Goal: Transaction & Acquisition: Purchase product/service

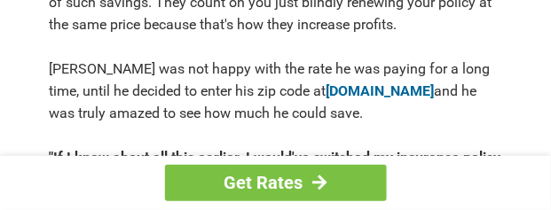
scroll to position [799, 0]
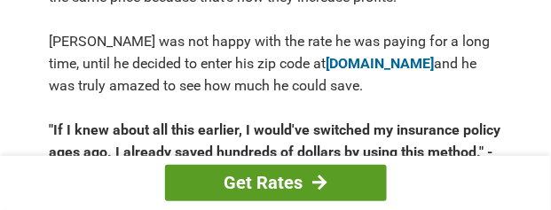
click at [267, 185] on link "Get Rates" at bounding box center [276, 183] width 222 height 36
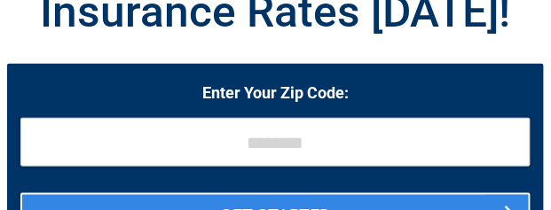
scroll to position [178, 0]
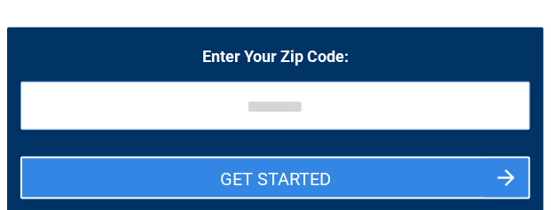
click at [255, 108] on input "tel" at bounding box center [275, 106] width 510 height 49
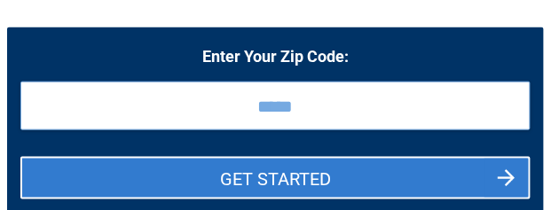
type input "*****"
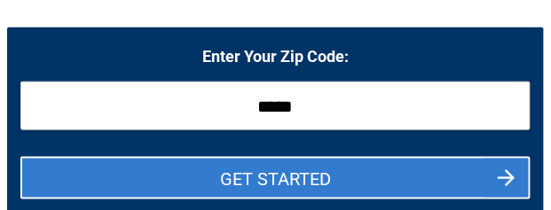
click at [309, 183] on button "GET STARTED" at bounding box center [275, 178] width 510 height 43
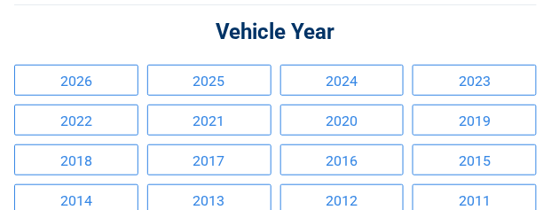
scroll to position [89, 0]
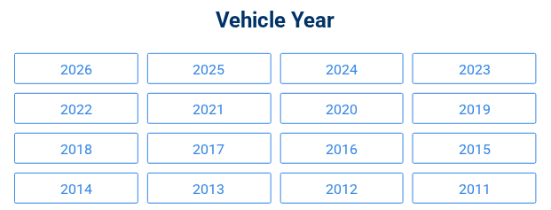
click at [457, 70] on link "2023" at bounding box center [475, 68] width 124 height 31
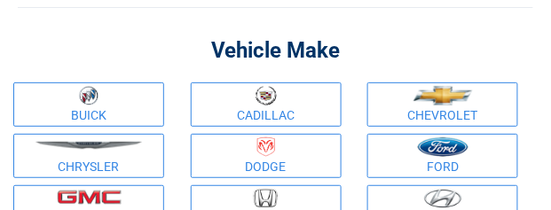
scroll to position [0, 0]
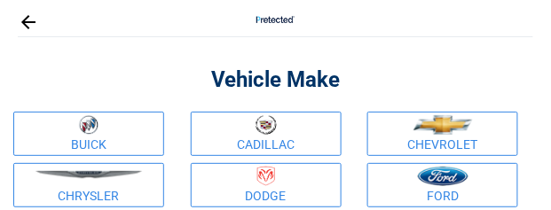
click at [262, 134] on link "Cadillac" at bounding box center [266, 134] width 151 height 44
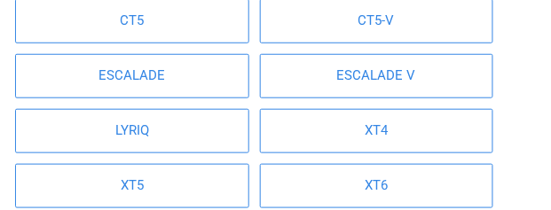
scroll to position [89, 0]
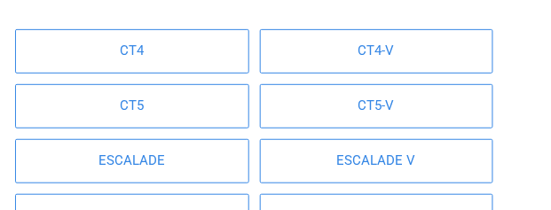
click at [132, 106] on link "CT5" at bounding box center [132, 106] width 234 height 44
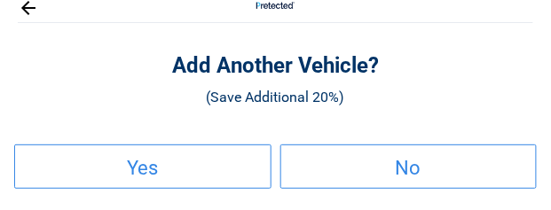
scroll to position [0, 0]
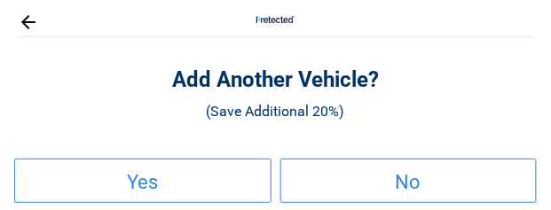
click at [401, 181] on h2 "No" at bounding box center [409, 183] width 254 height 11
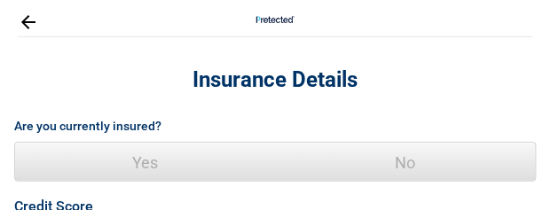
click at [148, 159] on span "Yes" at bounding box center [145, 163] width 261 height 40
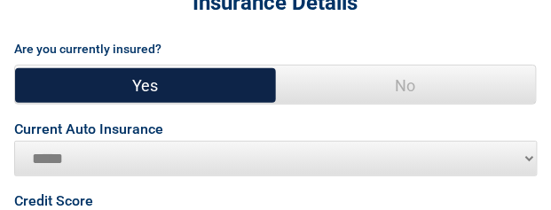
scroll to position [89, 0]
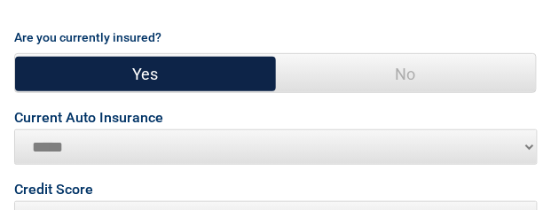
click at [133, 146] on select "**********" at bounding box center [276, 148] width 524 height 36
click at [14, 130] on select "**********" at bounding box center [276, 148] width 524 height 36
click at [122, 153] on select "**********" at bounding box center [276, 148] width 524 height 36
click at [114, 143] on select "**********" at bounding box center [276, 148] width 524 height 36
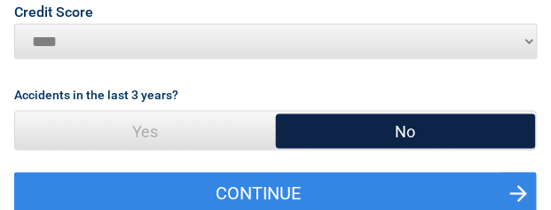
scroll to position [355, 0]
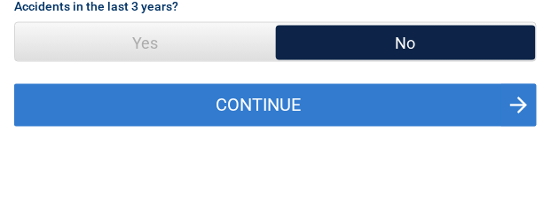
click at [280, 114] on button "Continue" at bounding box center [275, 105] width 523 height 43
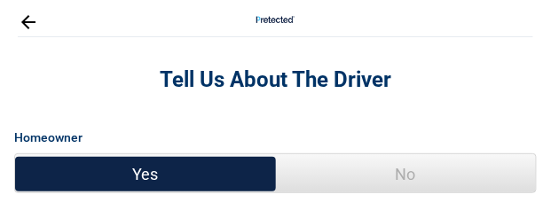
scroll to position [89, 0]
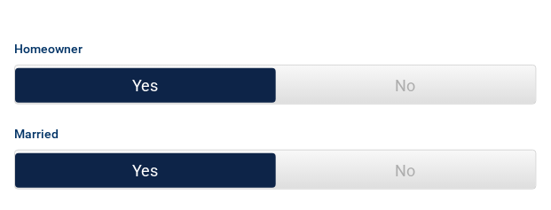
click at [178, 89] on span "Yes" at bounding box center [145, 86] width 261 height 40
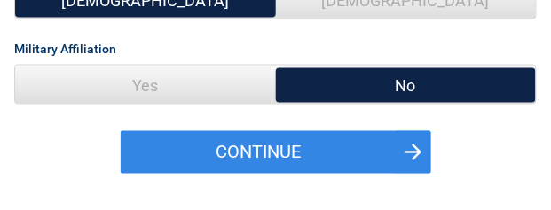
scroll to position [355, 0]
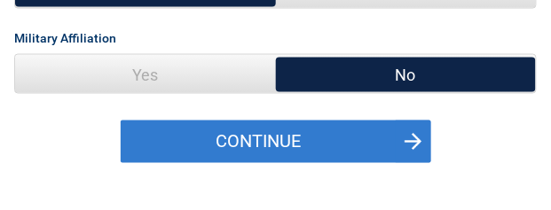
click at [276, 143] on button "Continue" at bounding box center [276, 142] width 311 height 43
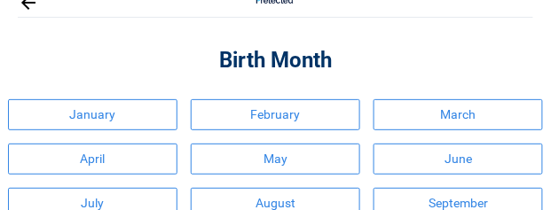
scroll to position [0, 0]
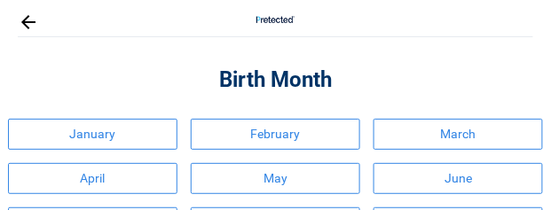
click at [145, 180] on link "April" at bounding box center [93, 178] width 170 height 31
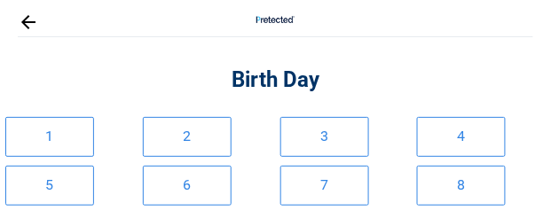
scroll to position [89, 0]
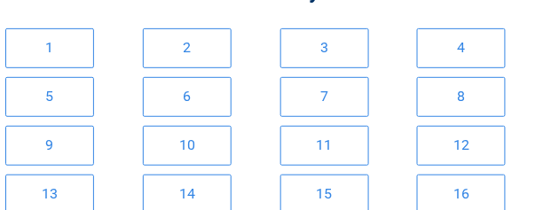
click at [61, 146] on link "9" at bounding box center [49, 146] width 89 height 40
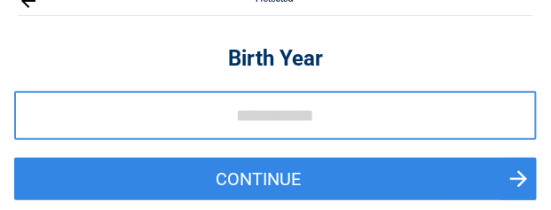
scroll to position [0, 0]
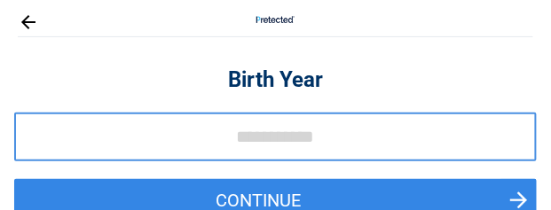
click at [243, 135] on input "tel" at bounding box center [275, 137] width 523 height 49
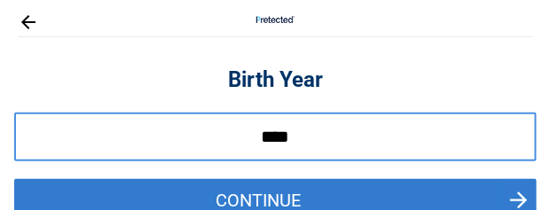
type input "****"
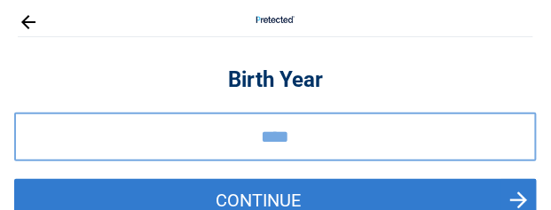
click at [327, 201] on button "Continue" at bounding box center [275, 200] width 523 height 43
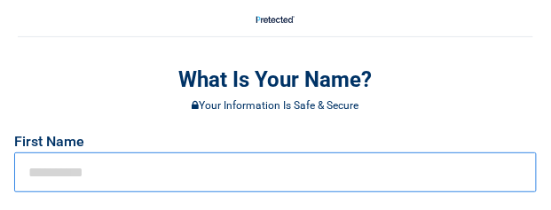
click at [268, 183] on input "text" at bounding box center [275, 173] width 523 height 40
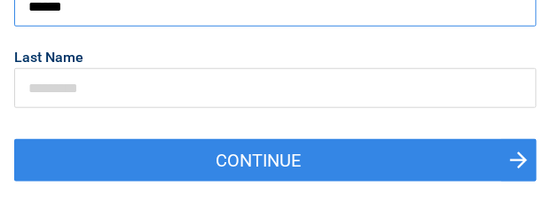
scroll to position [178, 0]
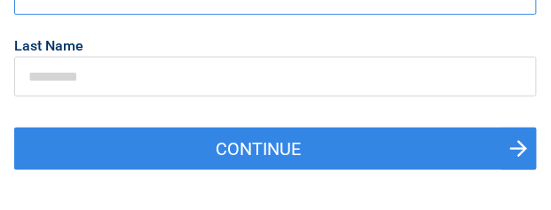
type input "******"
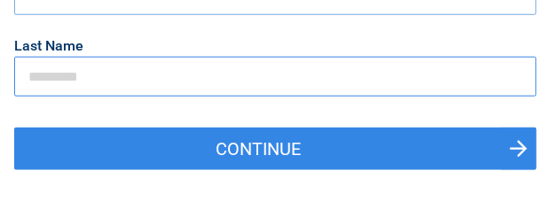
click at [183, 72] on input "text" at bounding box center [275, 77] width 523 height 40
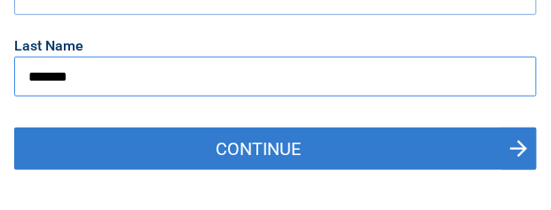
type input "*******"
click at [522, 149] on button "Continue" at bounding box center [275, 149] width 523 height 43
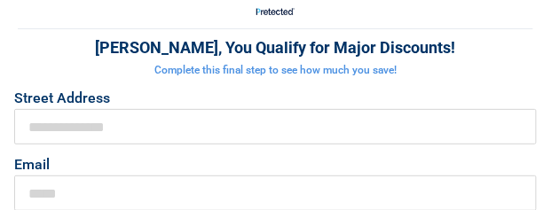
scroll to position [0, 0]
